Goal: Task Accomplishment & Management: Use online tool/utility

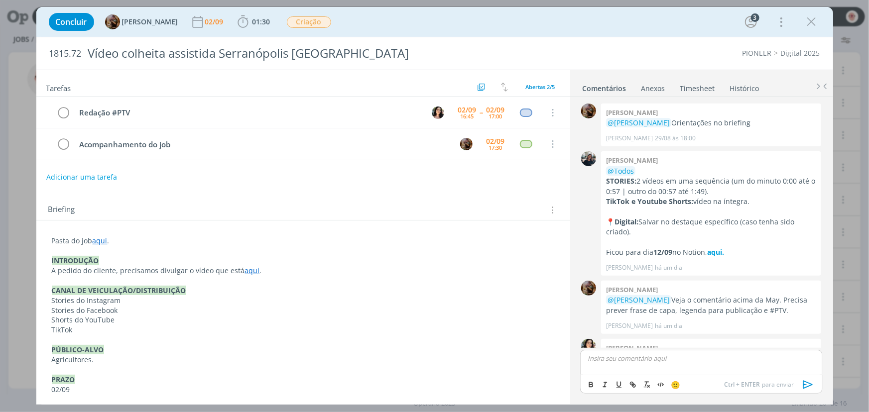
scroll to position [141, 0]
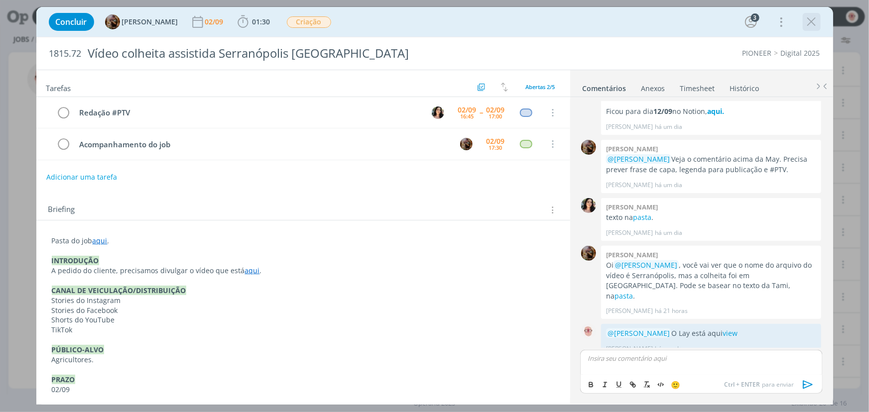
click at [815, 21] on icon "dialog" at bounding box center [811, 21] width 15 height 15
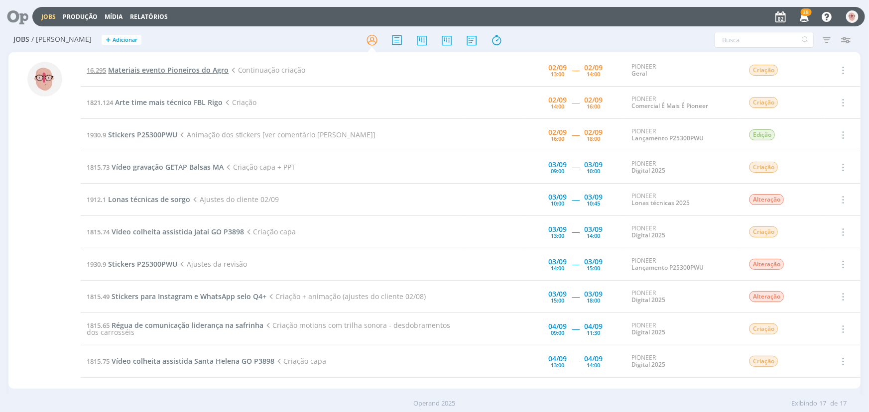
click at [169, 71] on span "Materiais evento Pioneiros do Agro" at bounding box center [168, 69] width 121 height 9
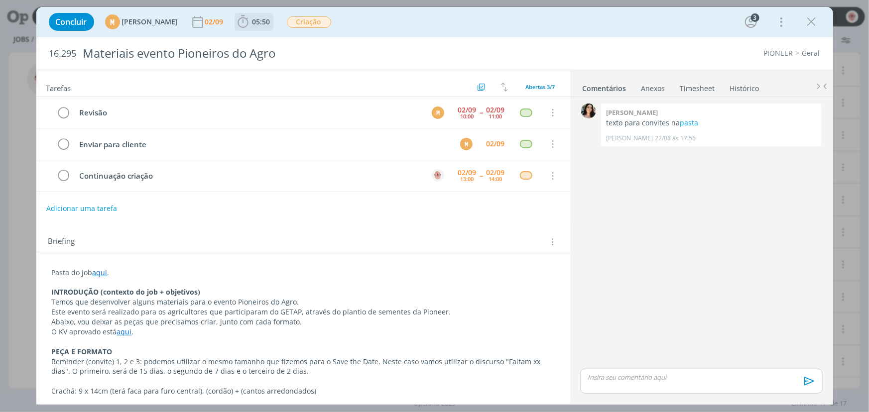
click at [250, 23] on icon "dialog" at bounding box center [243, 21] width 15 height 15
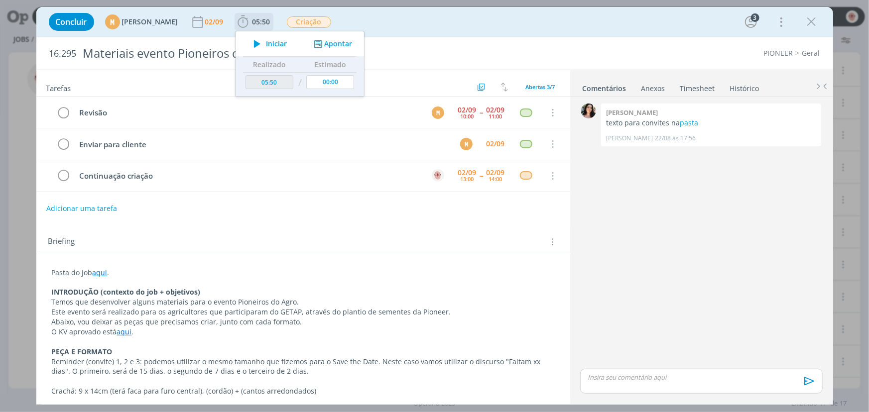
click at [266, 43] on icon "dialog" at bounding box center [256, 43] width 17 height 13
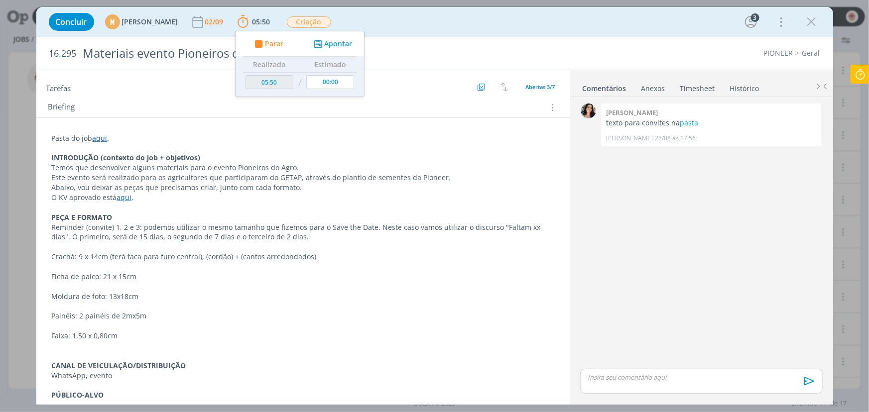
scroll to position [135, 0]
